Goal: Transaction & Acquisition: Book appointment/travel/reservation

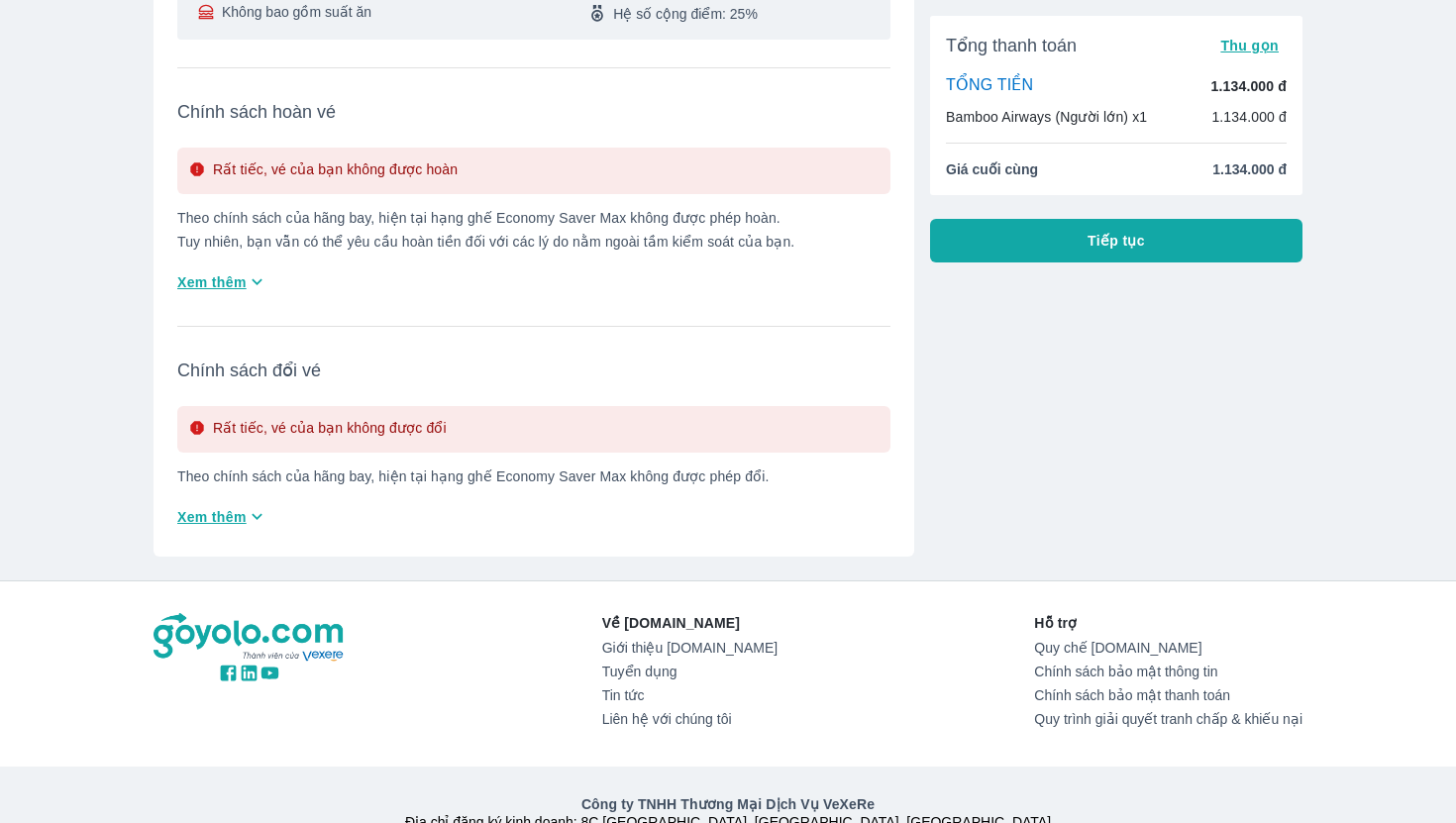
scroll to position [481, 0]
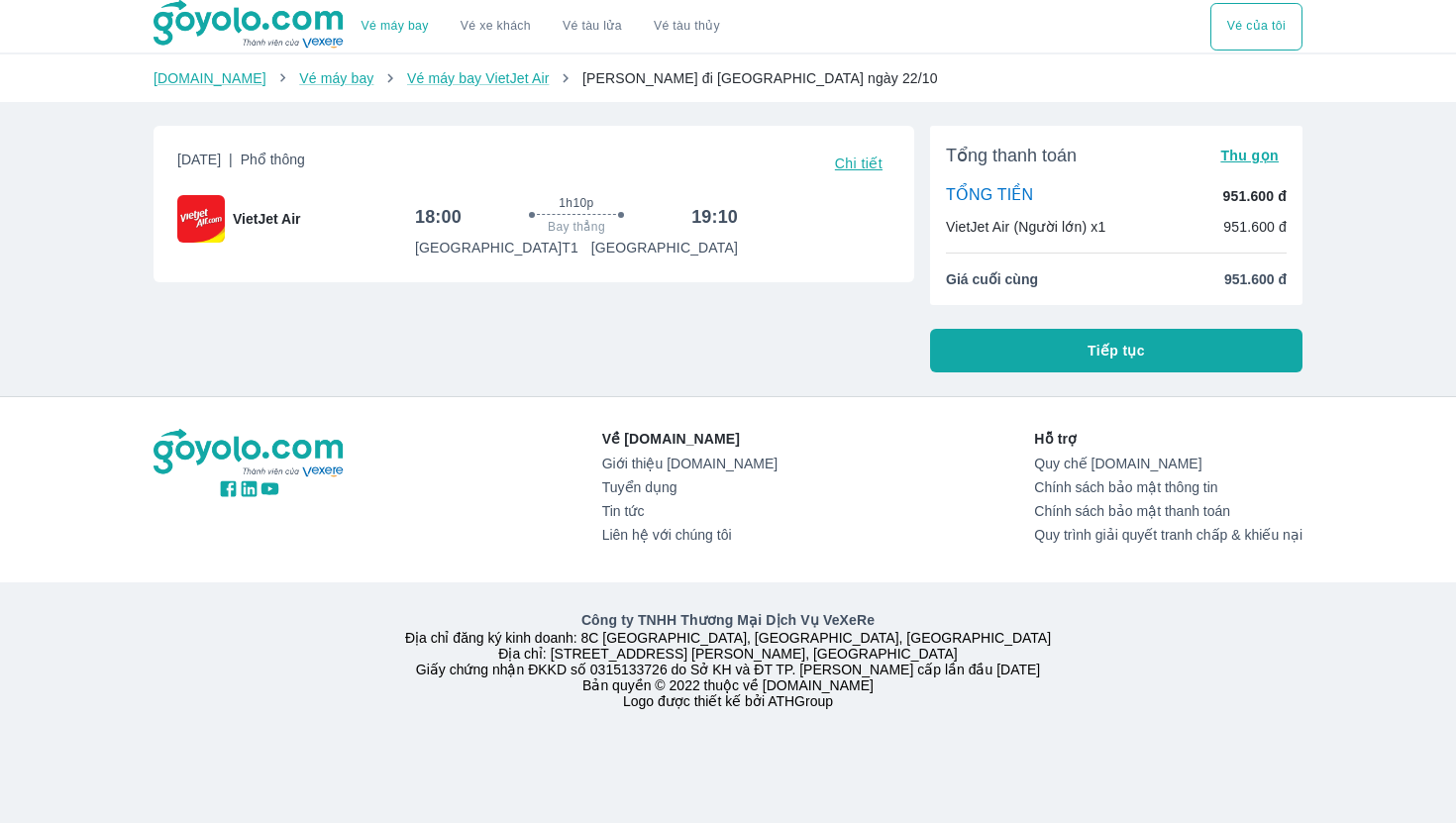
click at [1116, 376] on div "Vé máy bay Vé xe khách Vé tàu lửa Vé tàu thủy Vé của tôi [DOMAIN_NAME] Vé máy b…" at bounding box center [728, 412] width 1456 height 823
click at [1090, 347] on span "Tiếp tục" at bounding box center [1115, 351] width 57 height 20
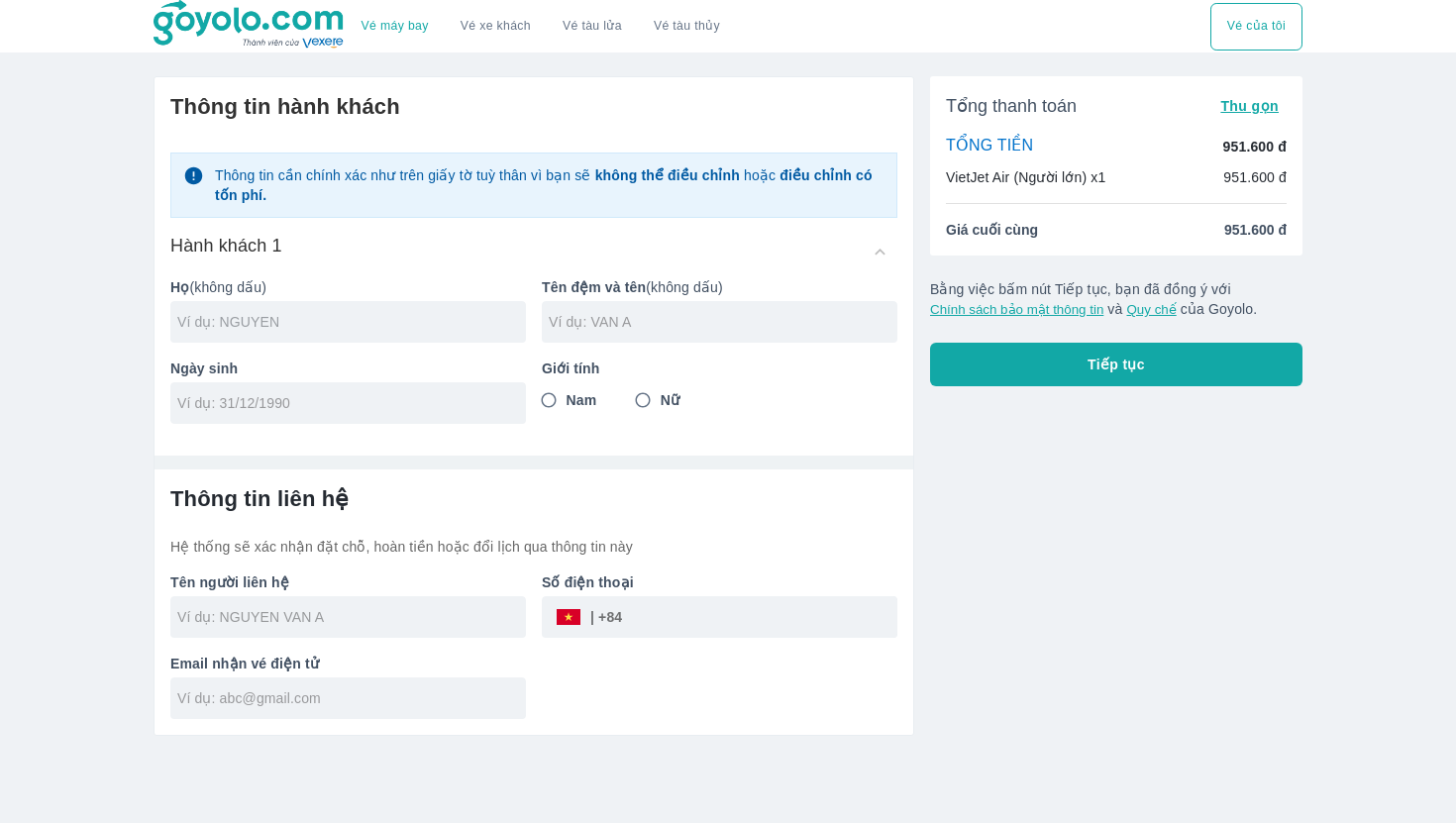
click at [436, 328] on input "text" at bounding box center [351, 322] width 349 height 20
type input "HUYNH"
click at [637, 322] on input "text" at bounding box center [723, 322] width 349 height 20
type input "NGOC THAO VI"
click at [418, 410] on input "tel" at bounding box center [341, 404] width 329 height 20
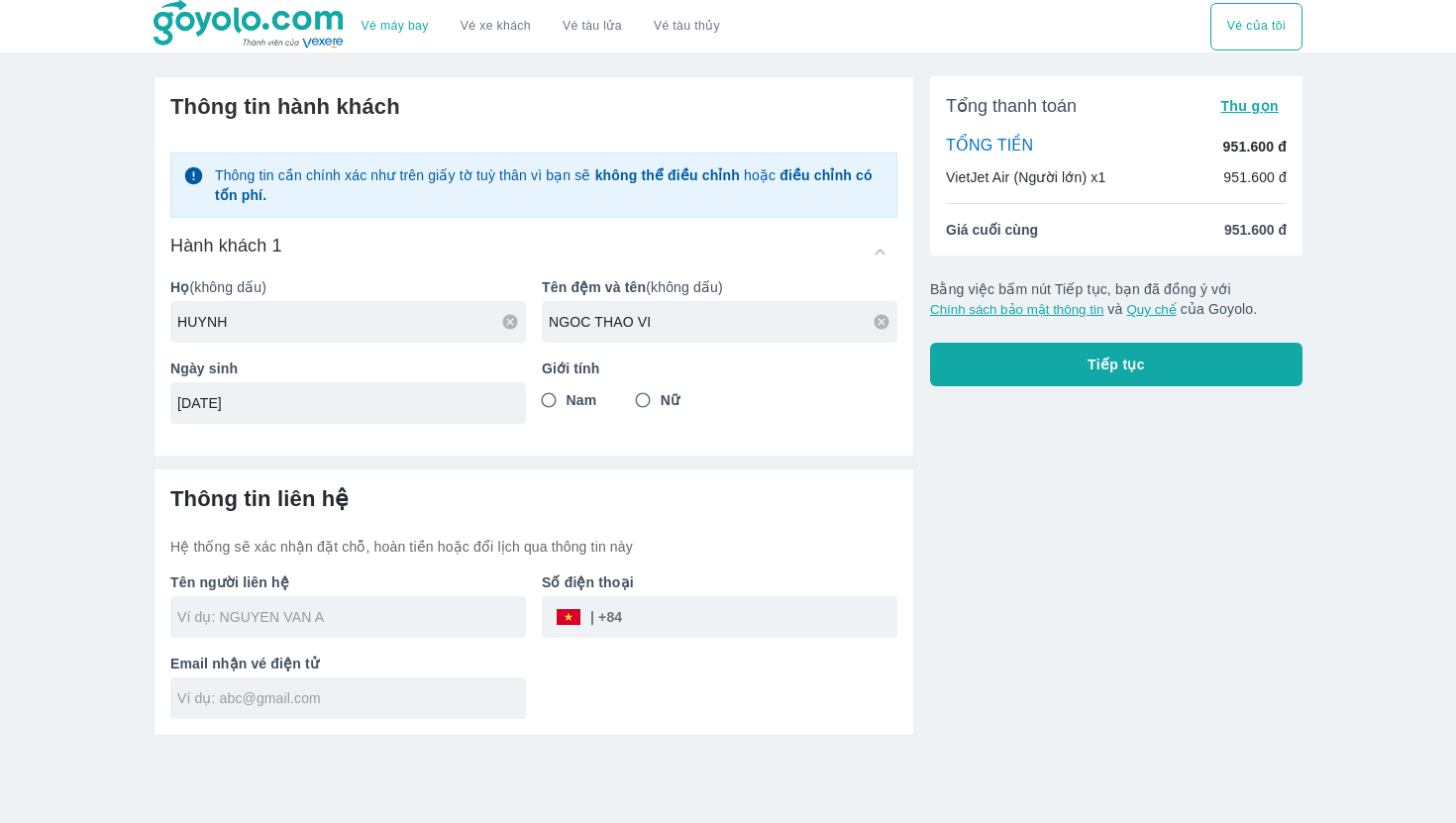
type input "[DATE]"
click at [641, 405] on input "Nữ" at bounding box center [643, 401] width 36 height 36
radio input "true"
click at [394, 607] on input "text" at bounding box center [351, 617] width 349 height 20
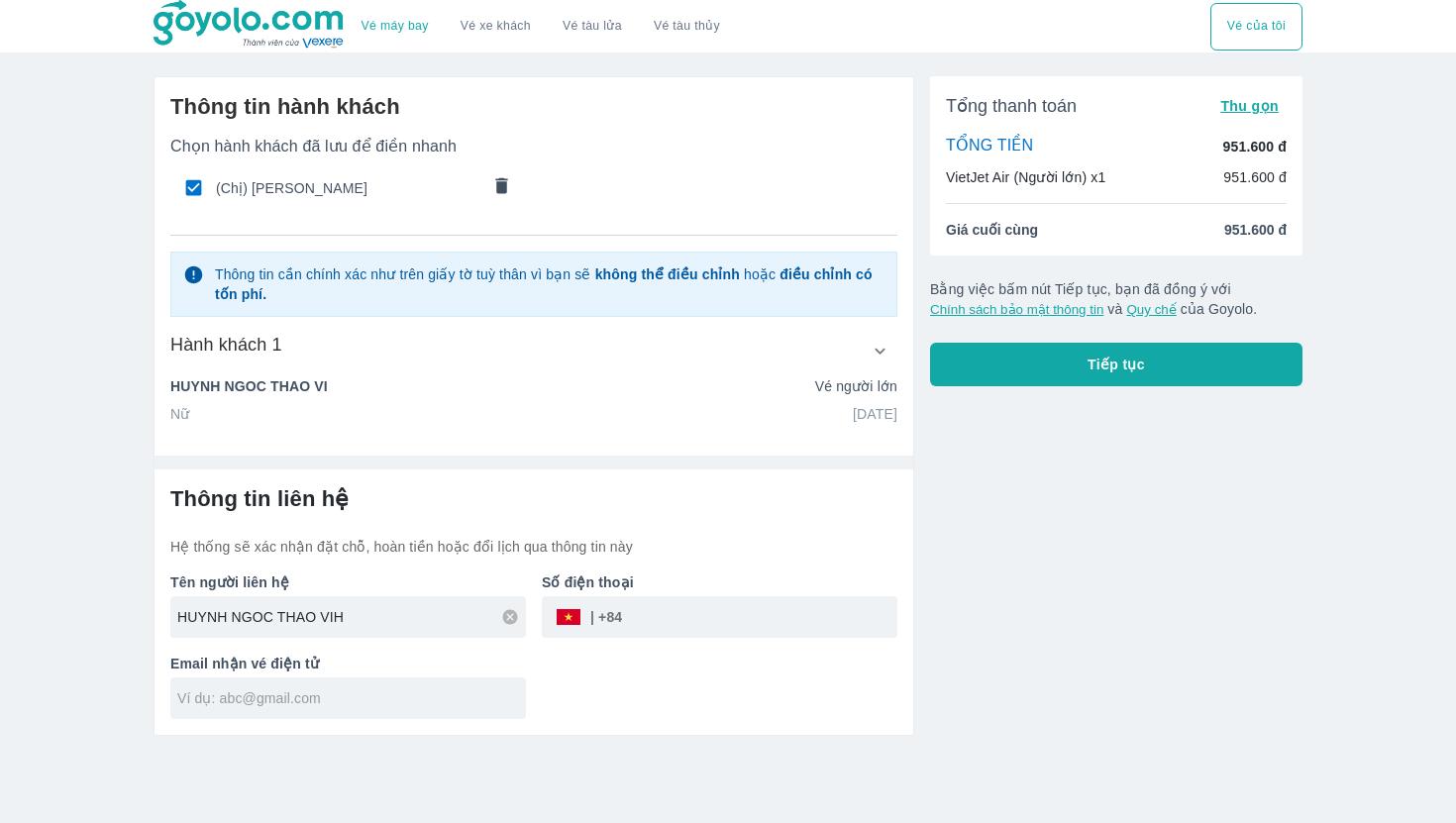
type input "[PERSON_NAME]"
click at [394, 720] on div "Thông tin liên hệ Hệ thống sẽ xác nhận đặt chỗ, hoàn tiền hoặc đổi lịch qua thô…" at bounding box center [534, 602] width 758 height 266
click at [380, 702] on input "text" at bounding box center [351, 698] width 349 height 20
type input "[EMAIL_ADDRESS][DOMAIN_NAME]"
click at [1036, 358] on button "Tiếp tục" at bounding box center [1116, 365] width 373 height 44
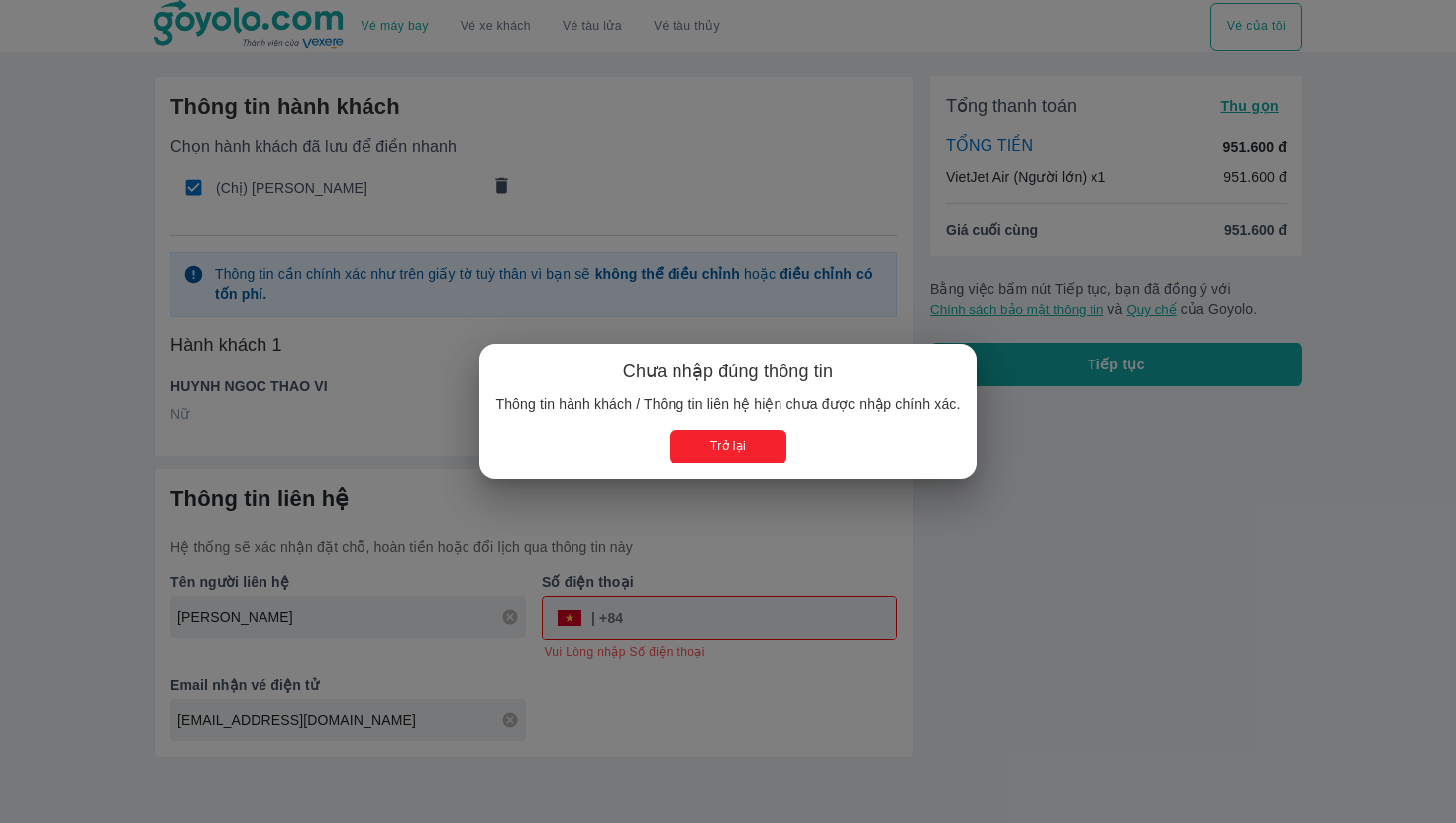
click at [702, 472] on div "Chưa nhập đúng thông tin Thông tin hành khách / Thông tin liên hệ hiện chưa đượ…" at bounding box center [728, 412] width 497 height 136
click at [716, 440] on button "Trở lại" at bounding box center [728, 445] width 116 height 33
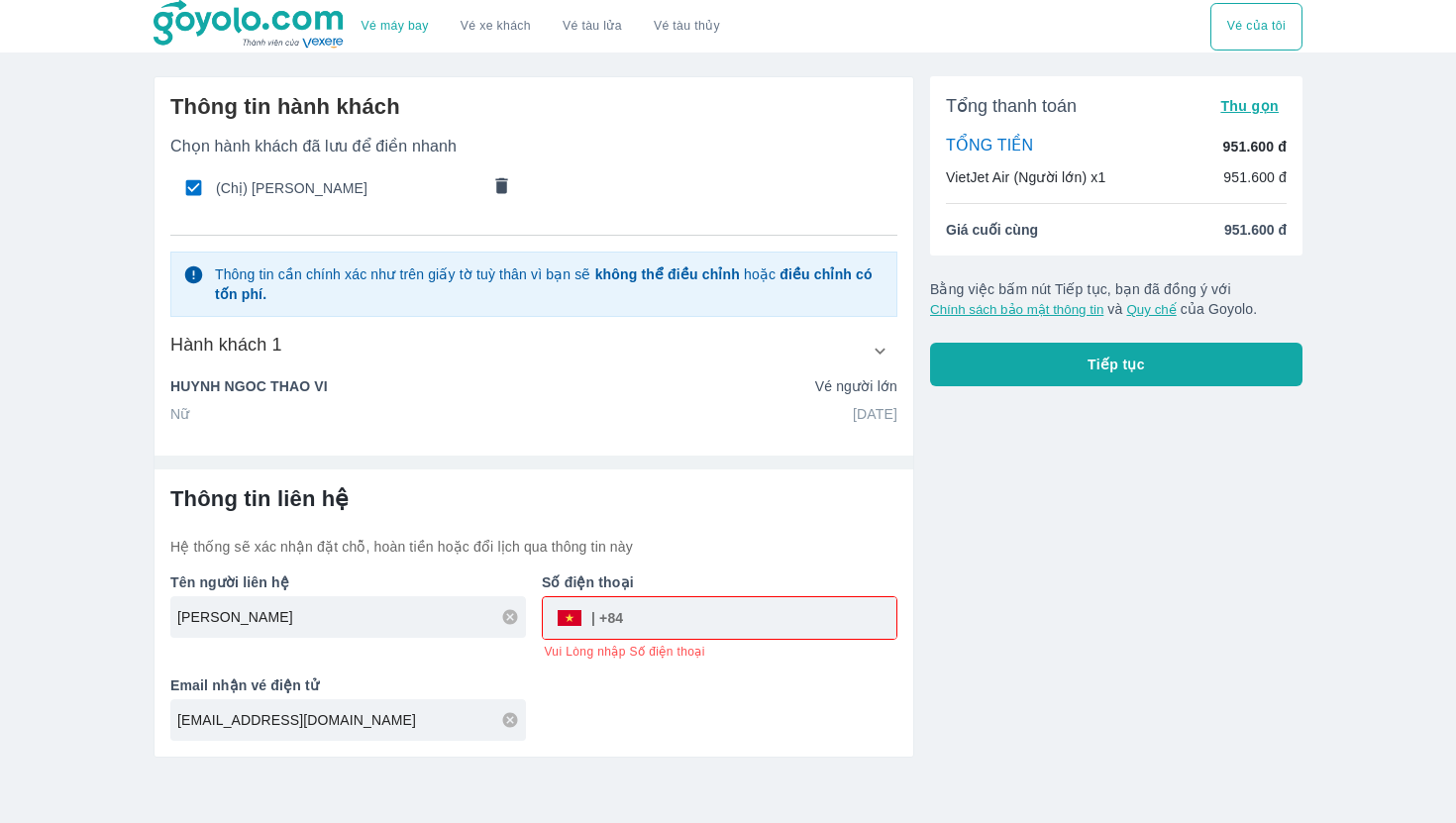
click at [720, 606] on input "tel" at bounding box center [759, 618] width 274 height 48
type input "0835180065"
click at [1218, 372] on button "Tiếp tục" at bounding box center [1116, 365] width 373 height 44
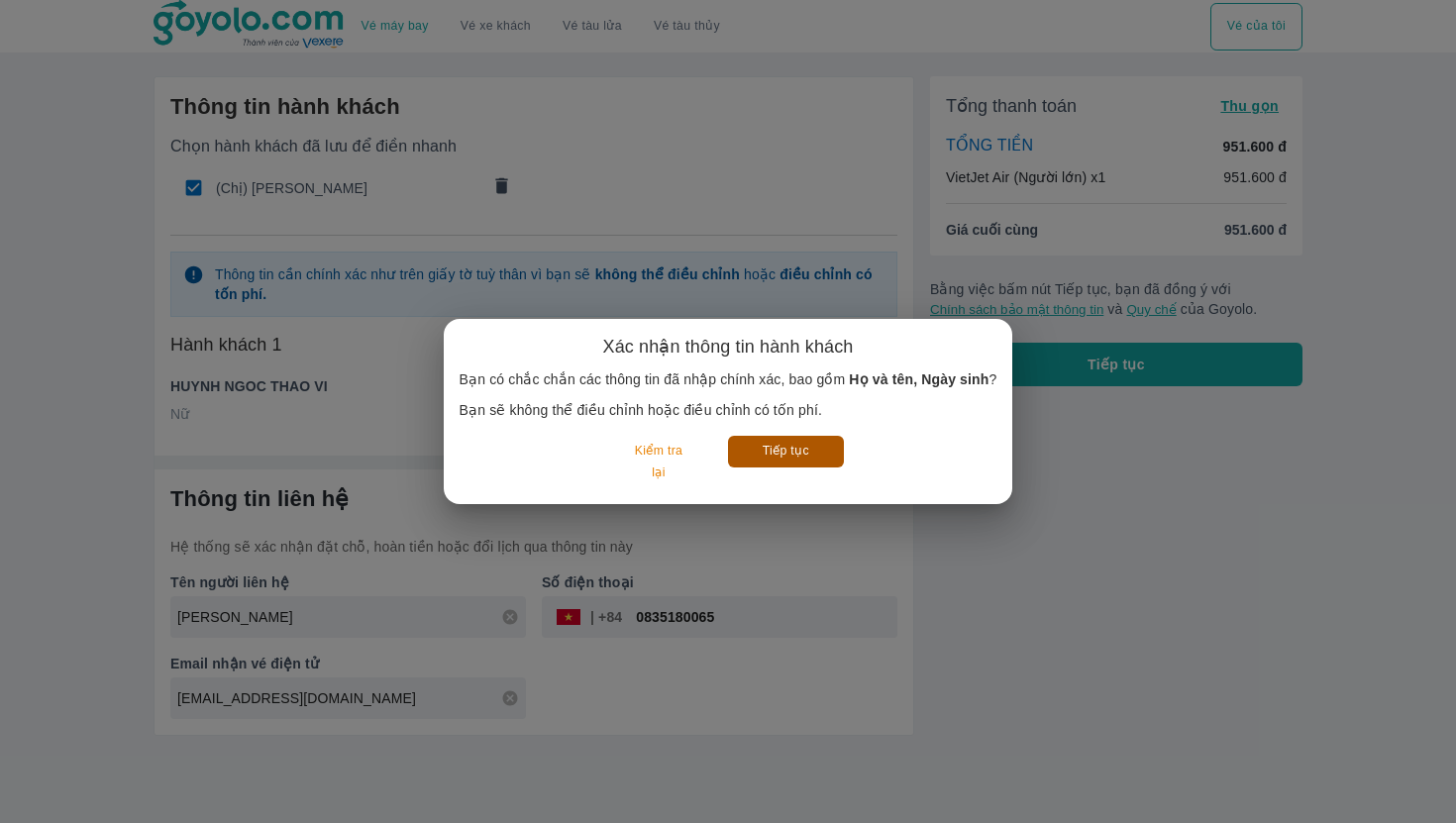
click at [808, 449] on button "Tiếp tục" at bounding box center [786, 450] width 116 height 31
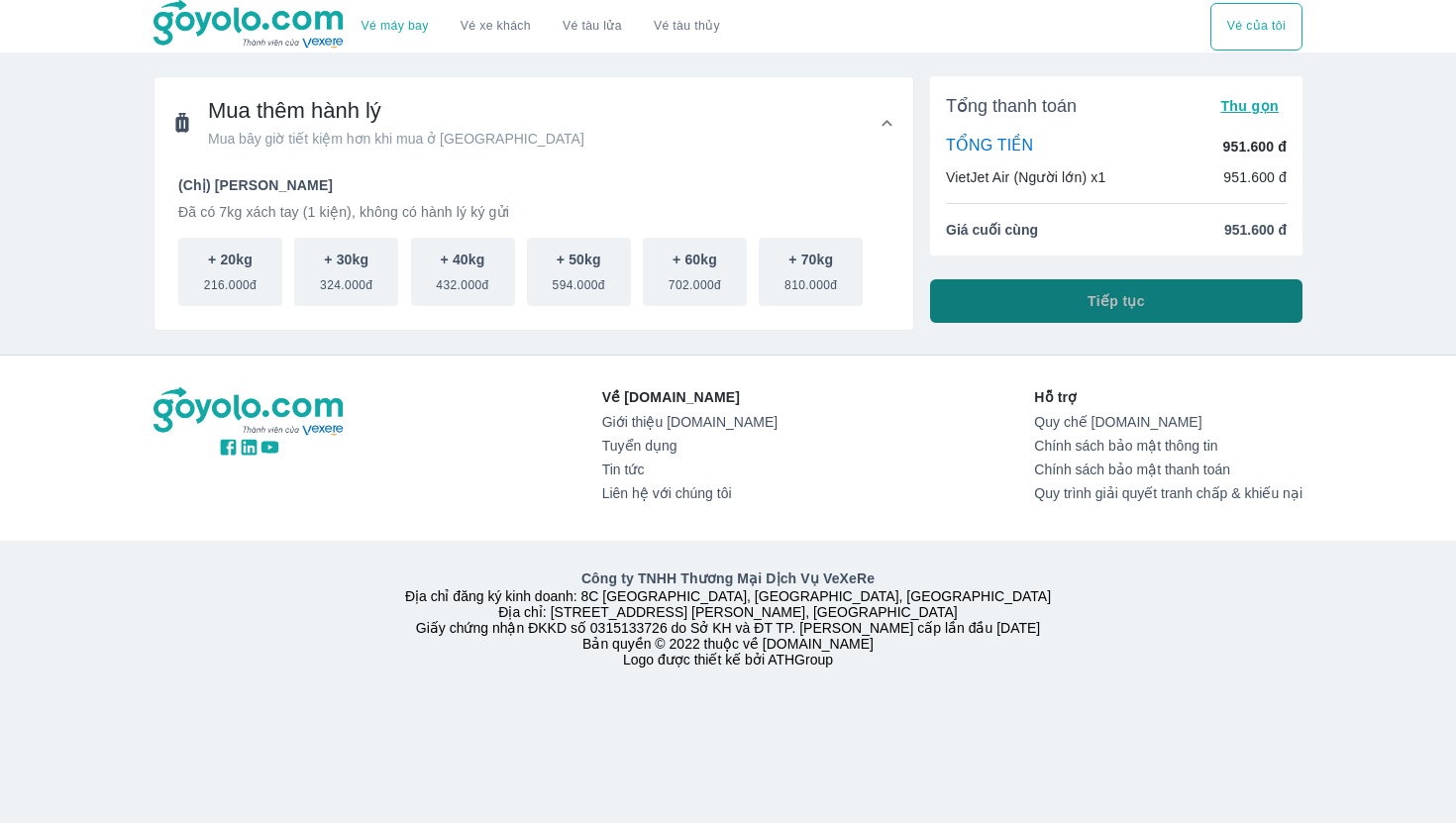
click at [1219, 290] on button "Tiếp tục" at bounding box center [1116, 302] width 373 height 44
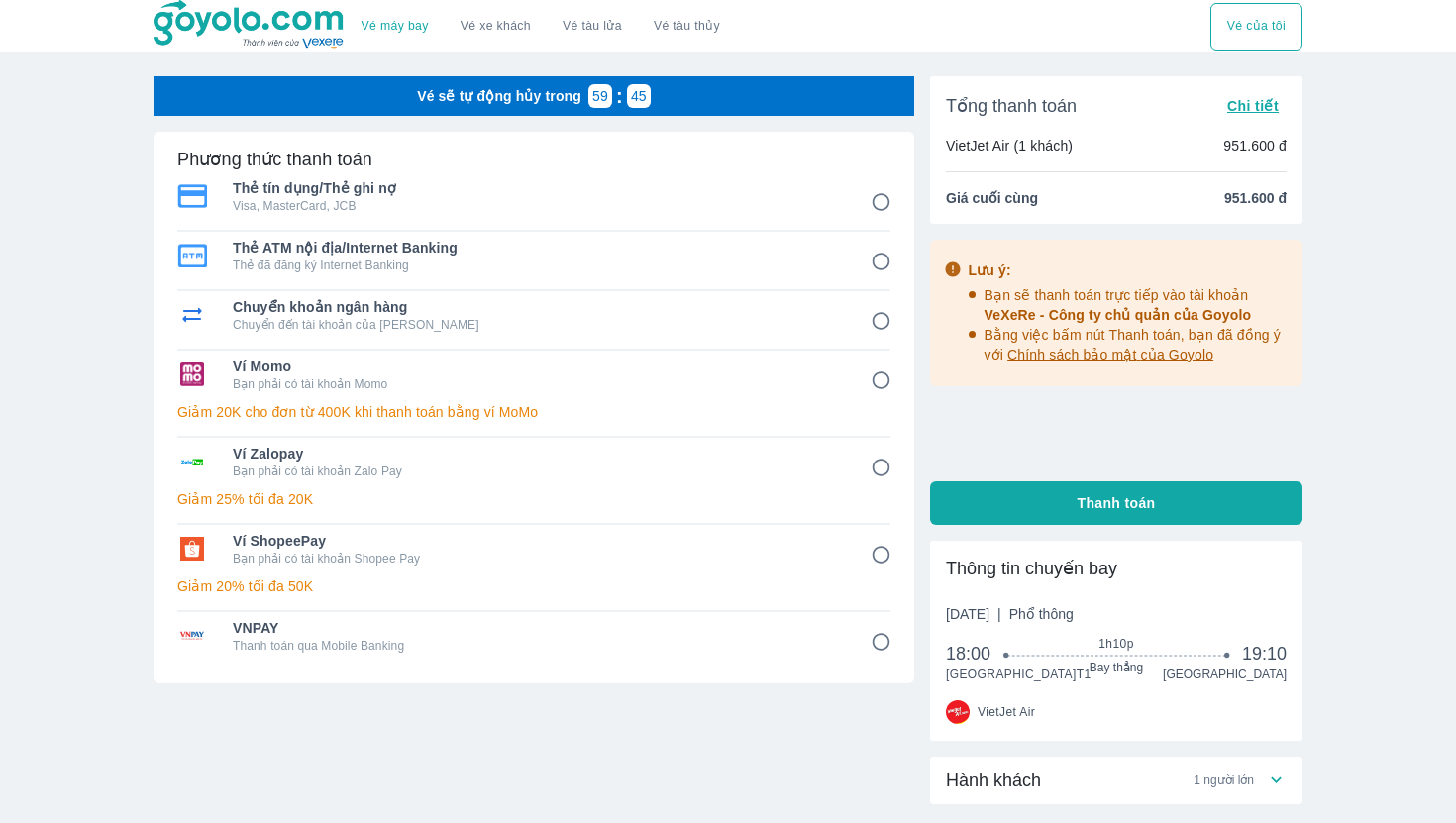
click at [1255, 109] on span "Chi tiết" at bounding box center [1253, 106] width 52 height 16
